Goal: Task Accomplishment & Management: Complete application form

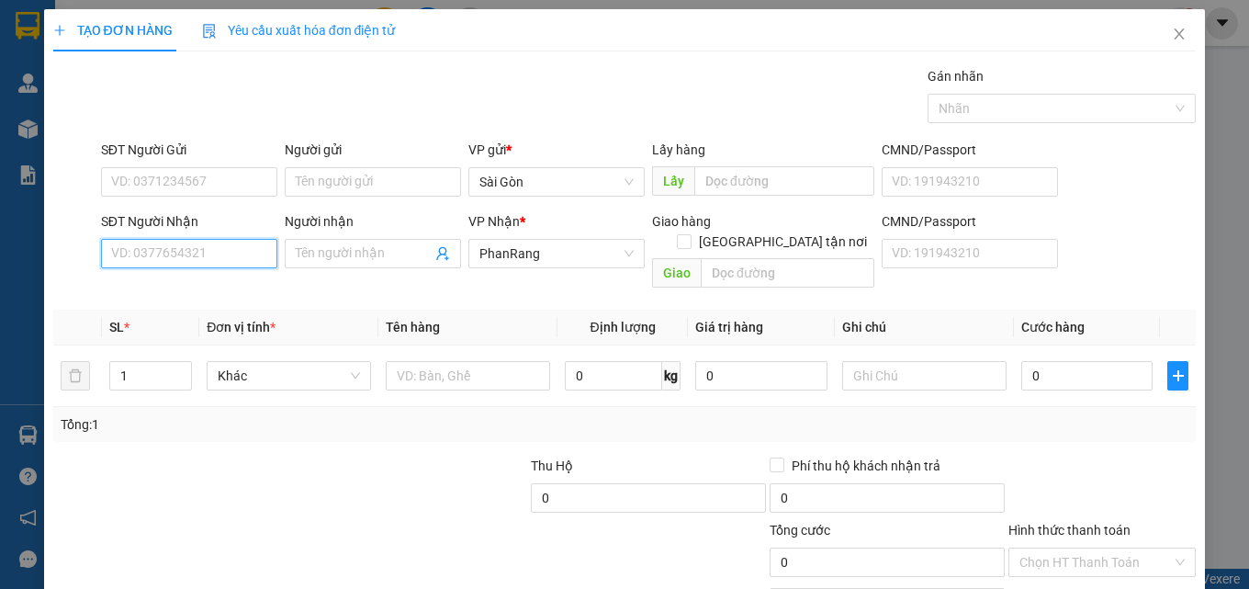
click at [234, 258] on input "SĐT Người Nhận" at bounding box center [189, 253] width 176 height 29
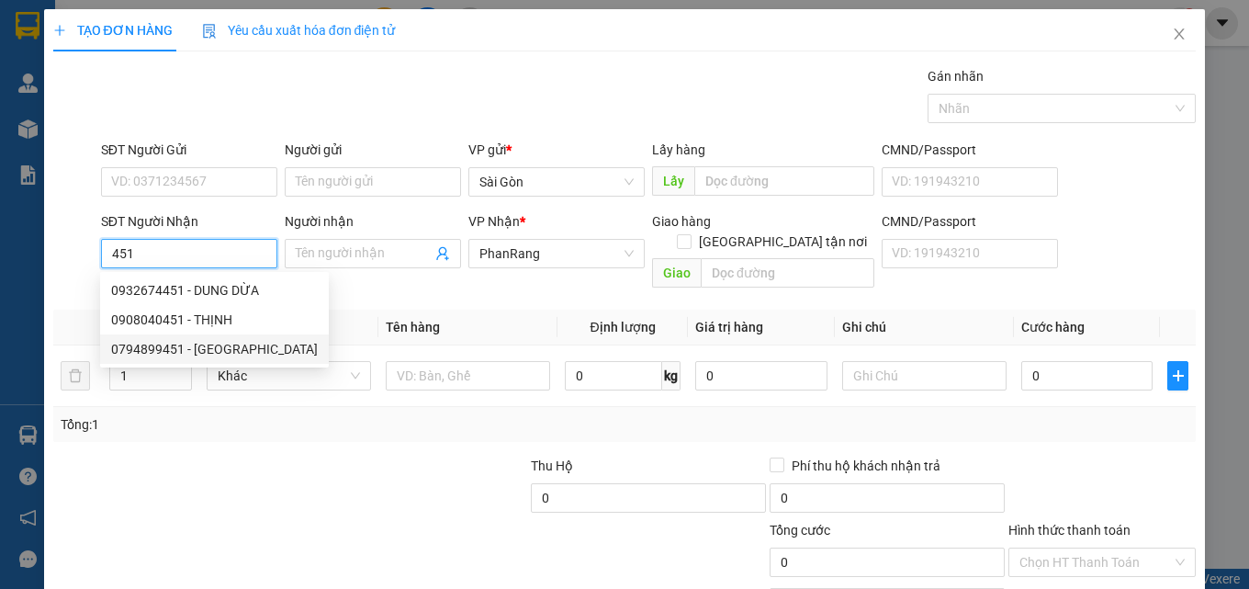
click at [230, 343] on div "0794899451 - [GEOGRAPHIC_DATA]" at bounding box center [214, 349] width 207 height 20
type input "0794899451"
type input "Cô Nho"
type input "20.000"
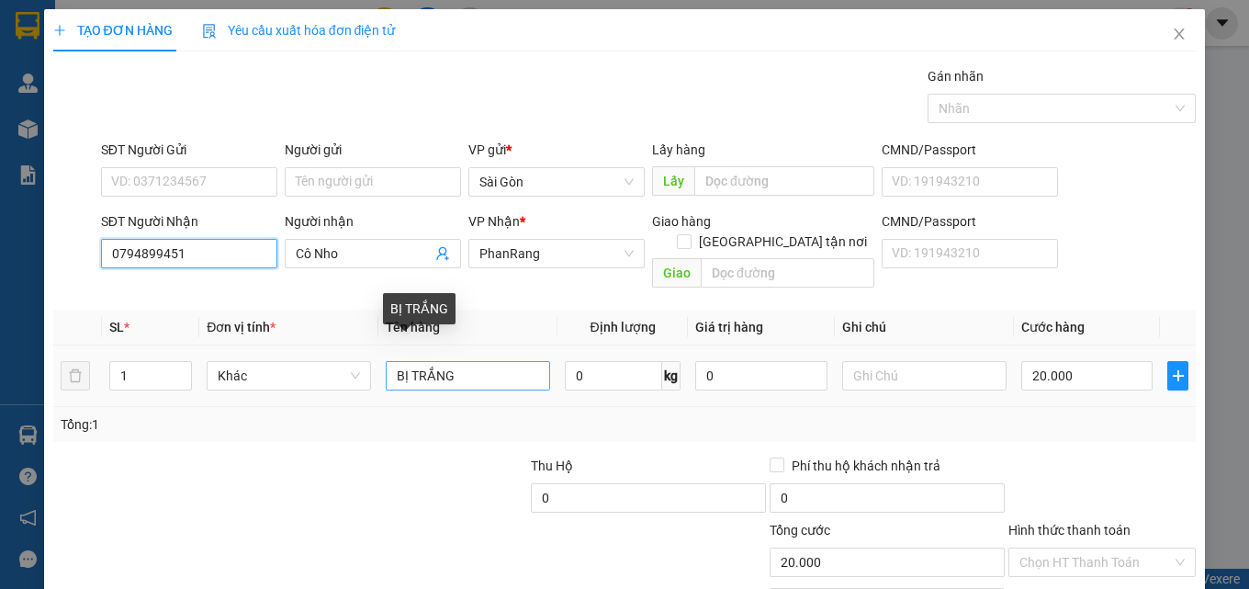
type input "0794899451"
drag, startPoint x: 459, startPoint y: 358, endPoint x: 399, endPoint y: 354, distance: 59.9
click at [403, 361] on input "BỊ TRẮNG" at bounding box center [468, 375] width 164 height 29
click at [407, 361] on input "BỊ TRẮNG" at bounding box center [468, 375] width 164 height 29
drag, startPoint x: 396, startPoint y: 354, endPoint x: 384, endPoint y: 353, distance: 12.1
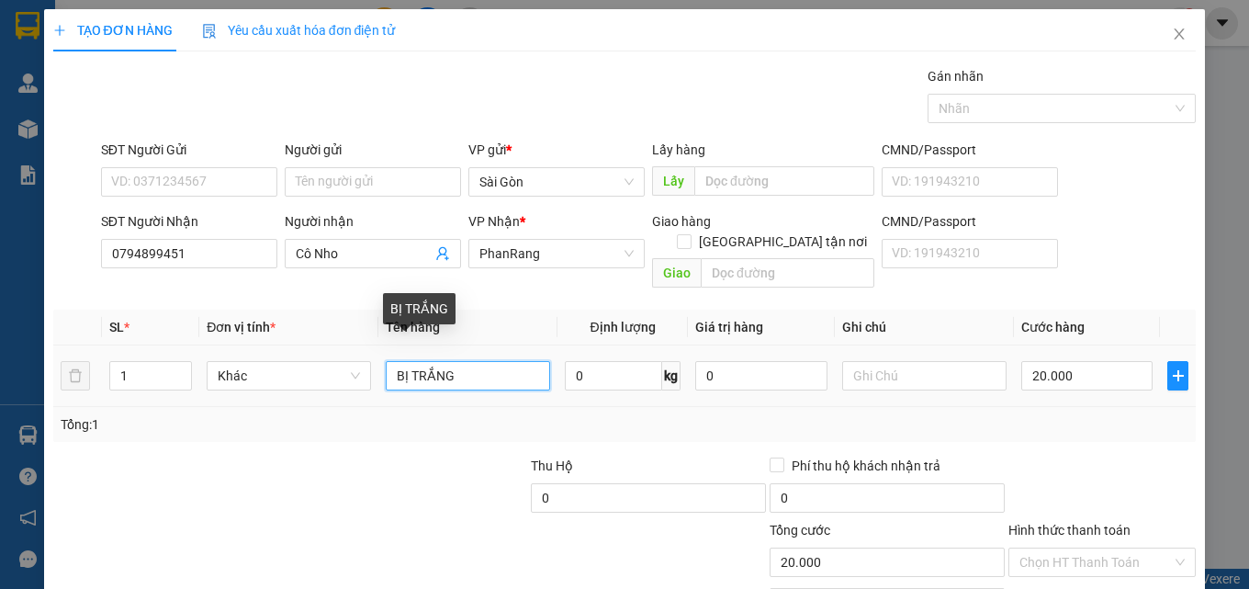
click at [395, 361] on input "BỊ TRẮNG" at bounding box center [468, 375] width 164 height 29
drag, startPoint x: 384, startPoint y: 353, endPoint x: 510, endPoint y: 365, distance: 126.4
click at [505, 363] on input "BỊ TRẮNG" at bounding box center [468, 375] width 164 height 29
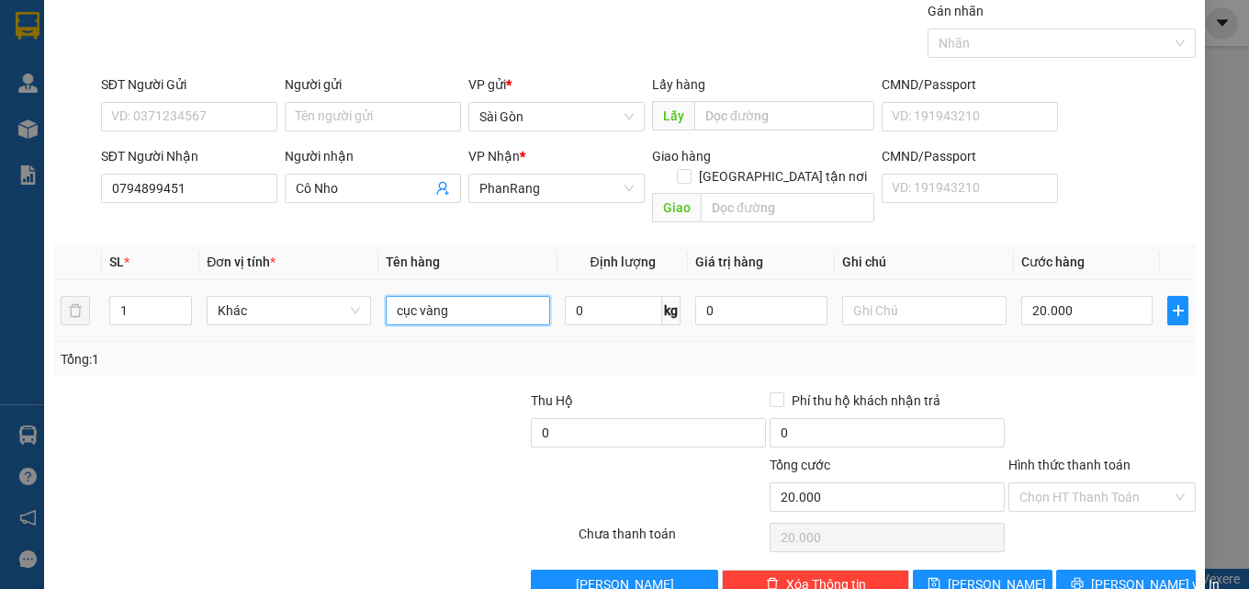
scroll to position [91, 0]
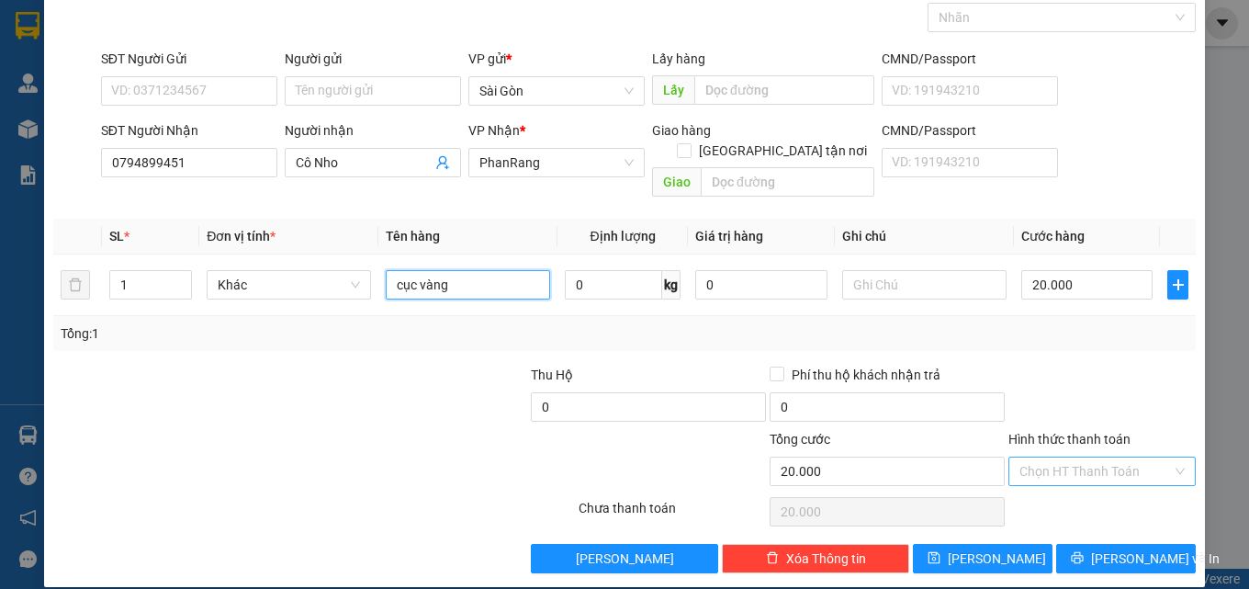
type input "cục vàng"
drag, startPoint x: 1148, startPoint y: 460, endPoint x: 1141, endPoint y: 468, distance: 10.5
click at [1148, 461] on input "Hình thức thanh toán" at bounding box center [1095, 471] width 152 height 28
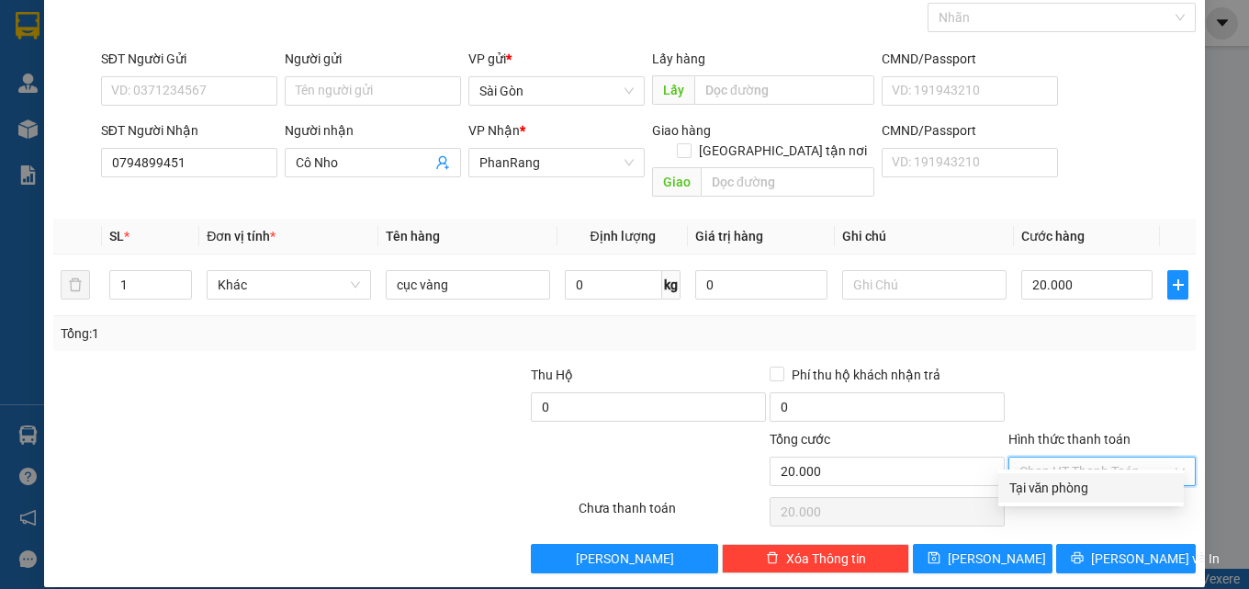
drag, startPoint x: 1154, startPoint y: 482, endPoint x: 1147, endPoint y: 492, distance: 12.5
click at [1151, 487] on div "Tại văn phòng" at bounding box center [1090, 487] width 163 height 20
type input "0"
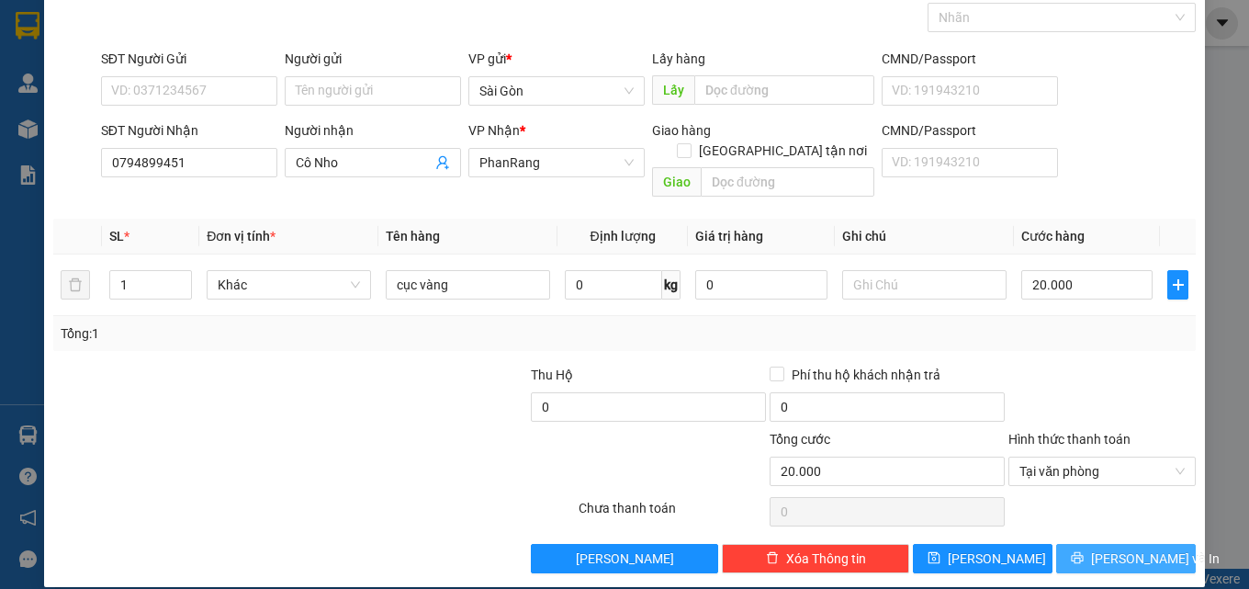
click at [1147, 548] on span "[PERSON_NAME] và In" at bounding box center [1155, 558] width 129 height 20
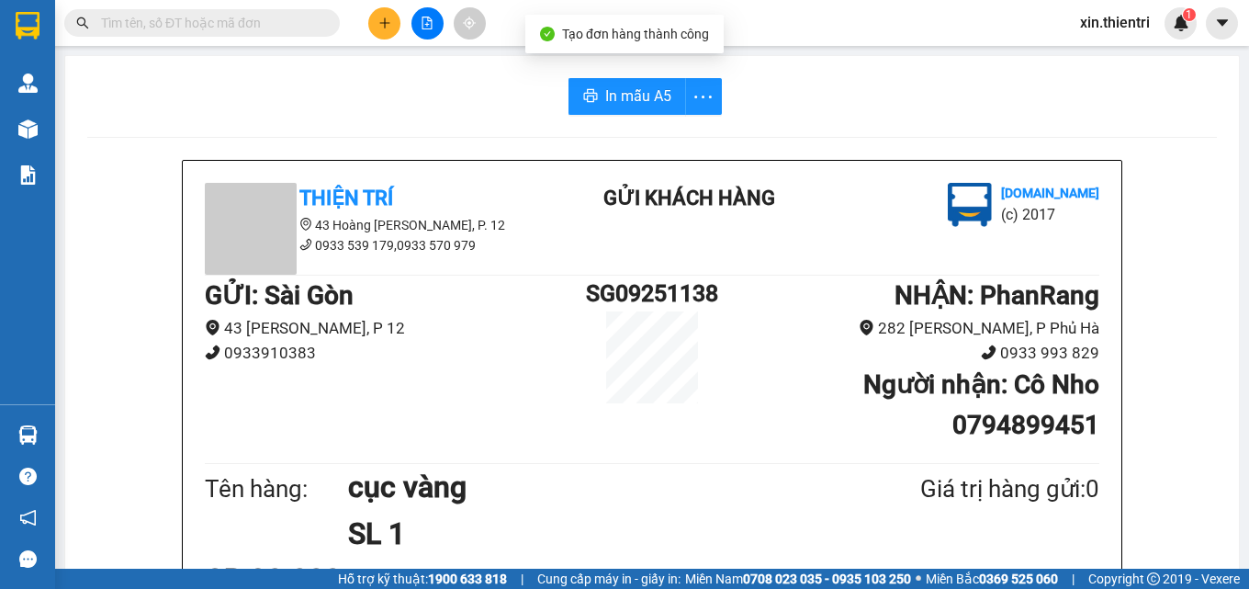
click at [269, 24] on input "text" at bounding box center [209, 23] width 217 height 20
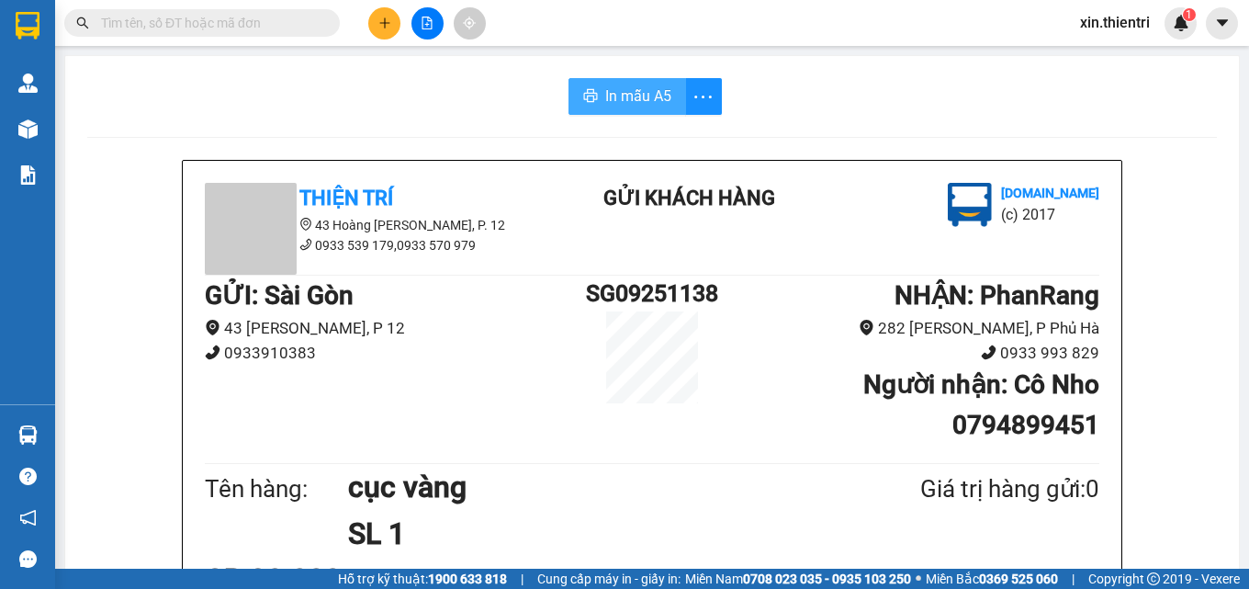
drag, startPoint x: 612, startPoint y: 95, endPoint x: 934, endPoint y: 105, distance: 322.5
click at [611, 95] on span "In mẫu A5" at bounding box center [638, 95] width 66 height 23
click at [292, 32] on input "text" at bounding box center [209, 23] width 217 height 20
click at [275, 26] on input "text" at bounding box center [209, 23] width 217 height 20
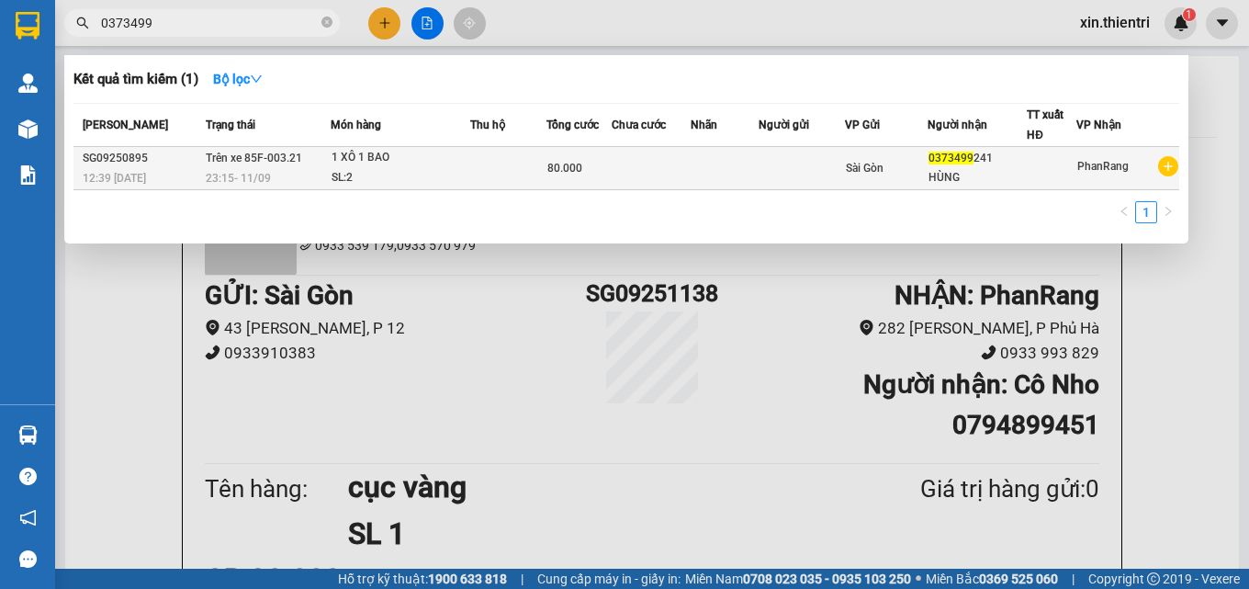
type input "0373499"
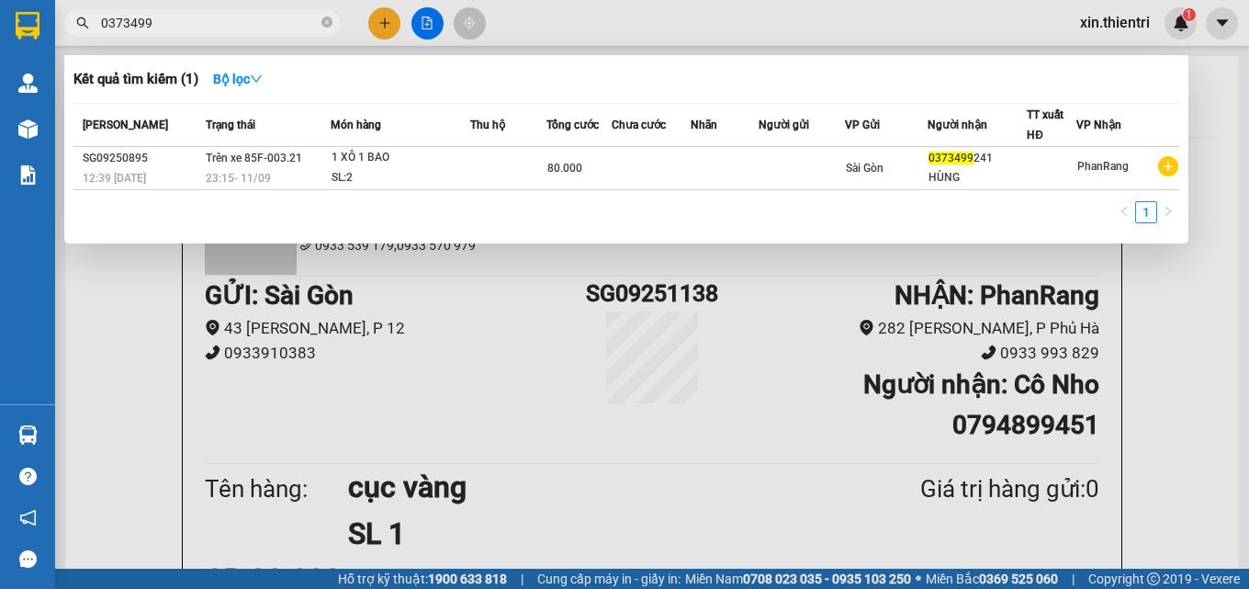
click at [848, 354] on div at bounding box center [624, 294] width 1249 height 589
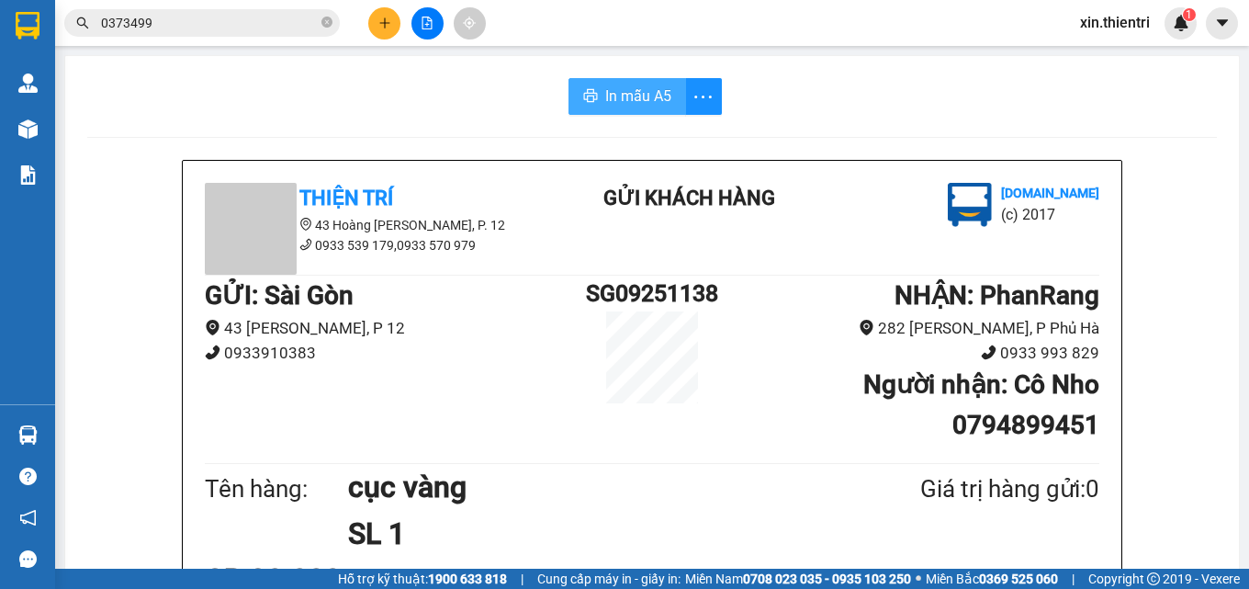
click at [592, 95] on button "In mẫu A5" at bounding box center [627, 96] width 118 height 37
